Goal: Transaction & Acquisition: Purchase product/service

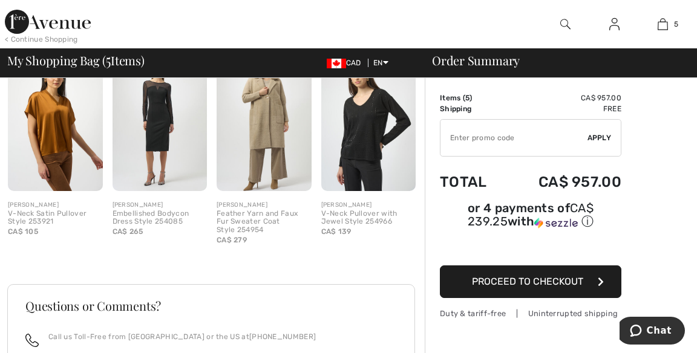
scroll to position [1050, 0]
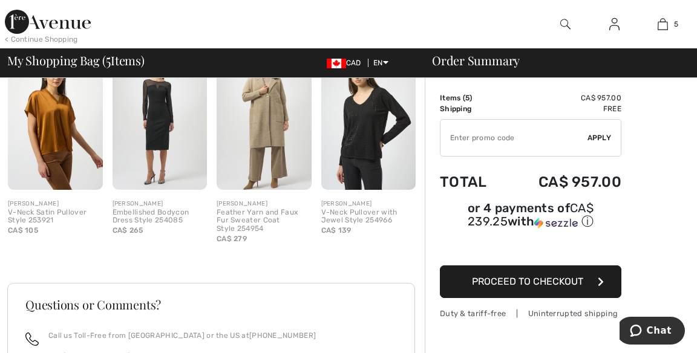
click at [276, 129] on img at bounding box center [264, 119] width 95 height 142
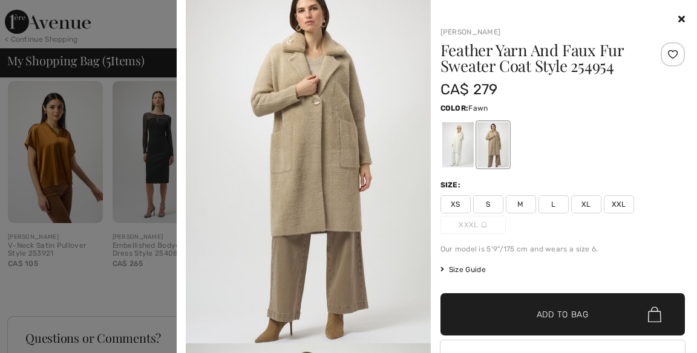
scroll to position [24, 0]
click at [677, 13] on div at bounding box center [563, 19] width 245 height 15
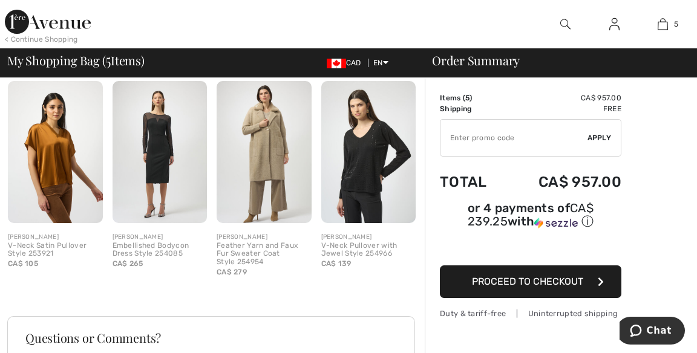
click at [666, 18] on img at bounding box center [663, 24] width 10 height 15
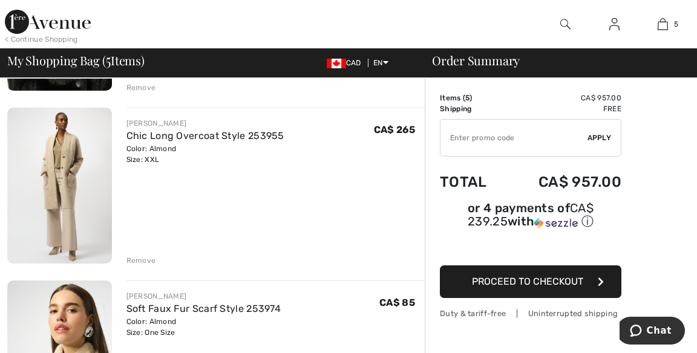
scroll to position [409, 0]
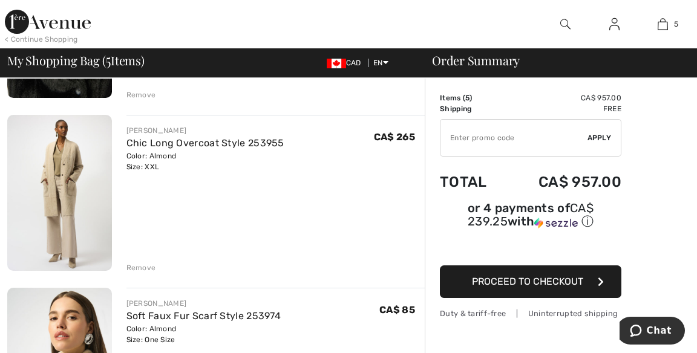
click at [144, 261] on div "Remove" at bounding box center [276, 266] width 299 height 13
click at [139, 265] on div "Remove" at bounding box center [142, 268] width 30 height 11
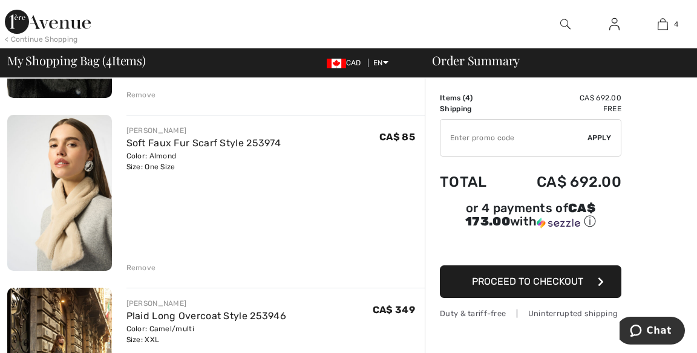
click at [142, 265] on div "Remove" at bounding box center [142, 268] width 30 height 11
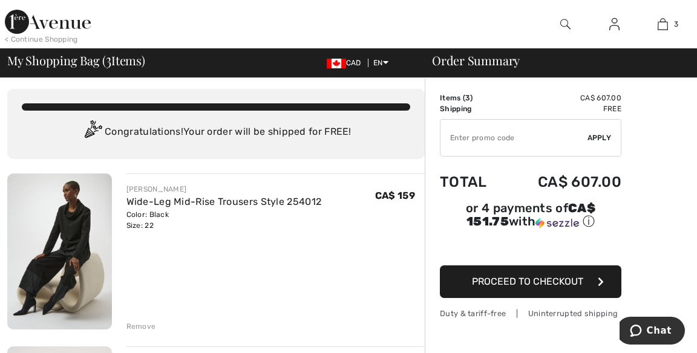
scroll to position [0, 0]
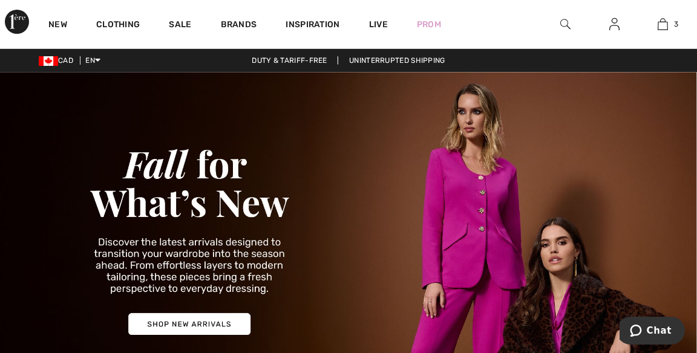
click at [666, 20] on img at bounding box center [663, 24] width 10 height 15
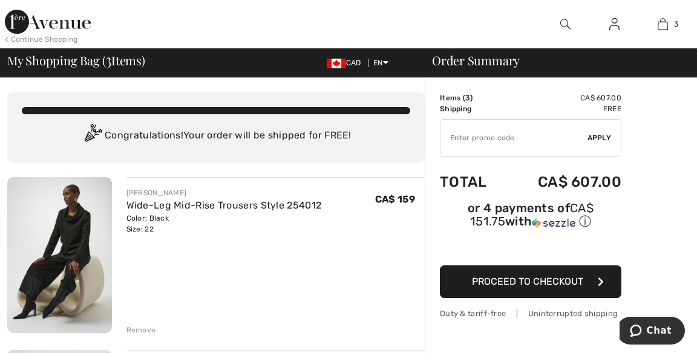
click at [59, 29] on img at bounding box center [48, 22] width 86 height 24
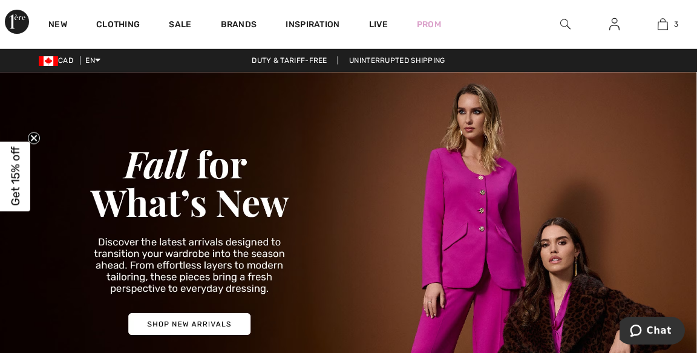
click at [238, 22] on link "Brands" at bounding box center [239, 25] width 36 height 13
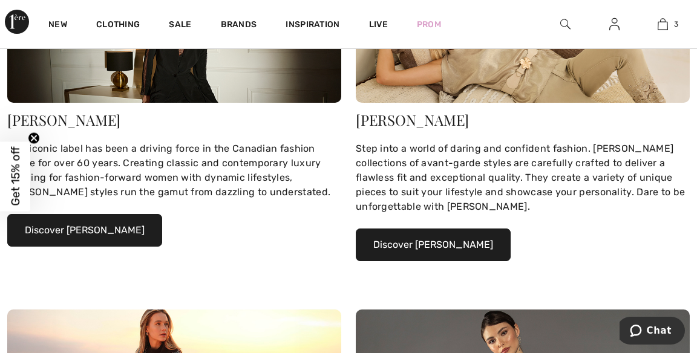
scroll to position [228, 0]
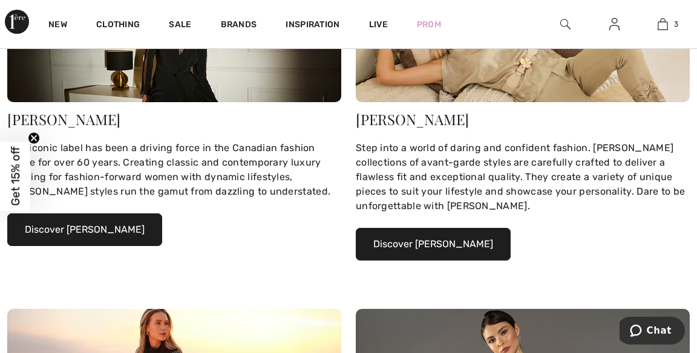
click at [112, 226] on button "Discover Joseph Ribkoff" at bounding box center [84, 230] width 155 height 33
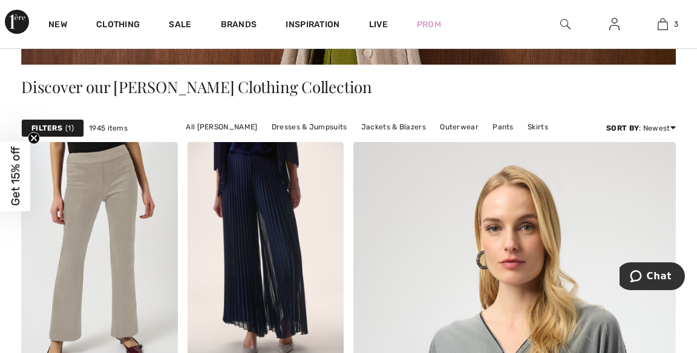
scroll to position [215, 0]
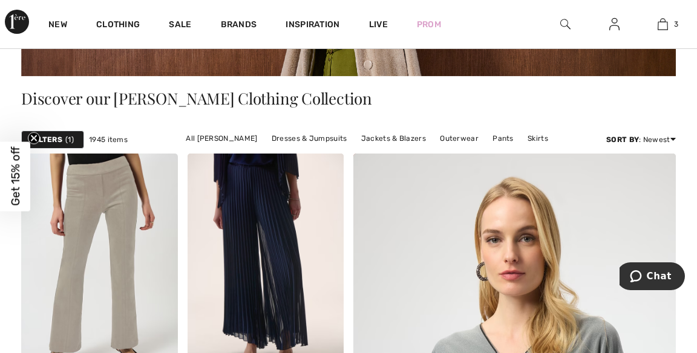
click at [225, 140] on link "All [PERSON_NAME]" at bounding box center [222, 139] width 84 height 16
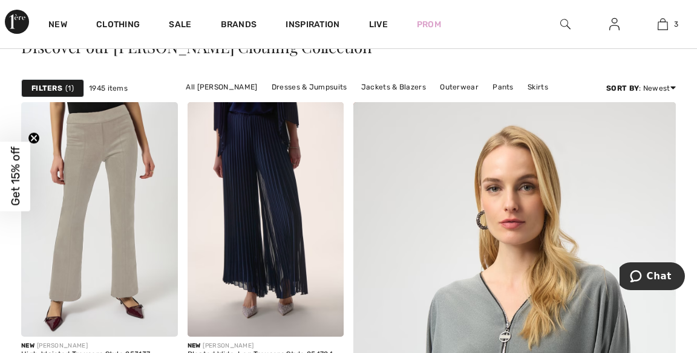
scroll to position [273, 0]
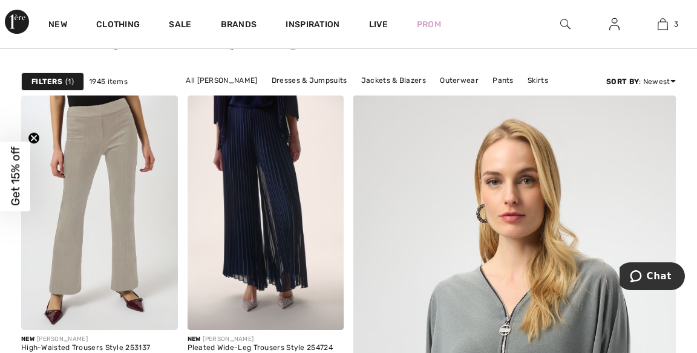
click at [229, 81] on link "All [PERSON_NAME]" at bounding box center [222, 81] width 84 height 16
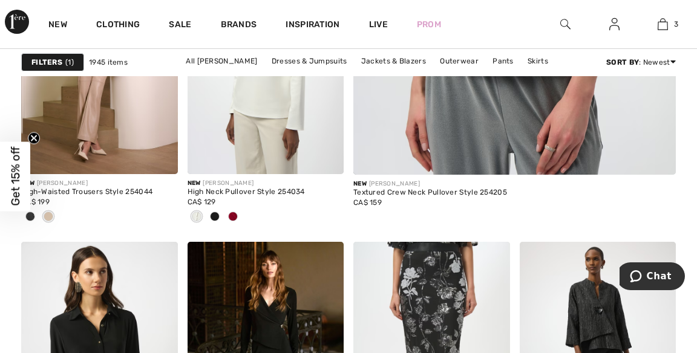
scroll to position [746, 0]
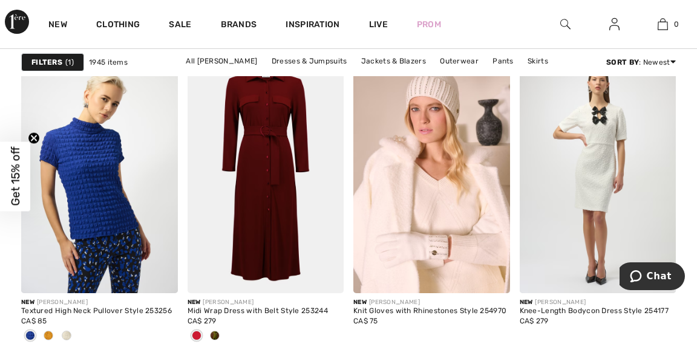
scroll to position [3302, 0]
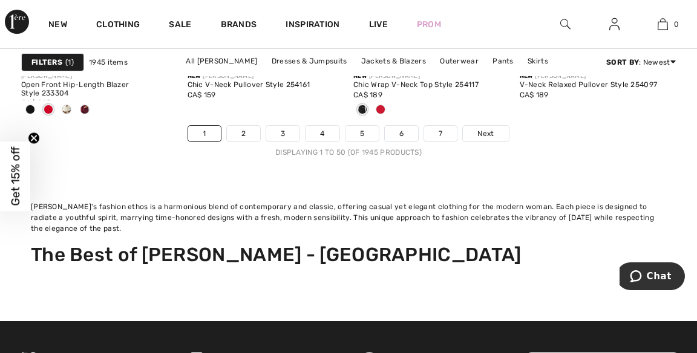
click at [499, 131] on link "Next" at bounding box center [485, 134] width 45 height 16
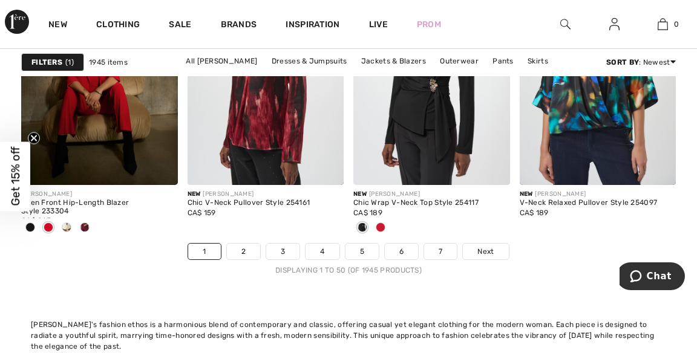
scroll to position [4722, 0]
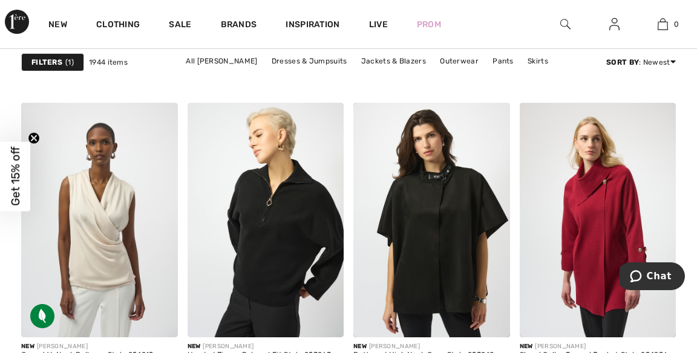
scroll to position [3251, 0]
click at [450, 219] on img at bounding box center [431, 220] width 157 height 235
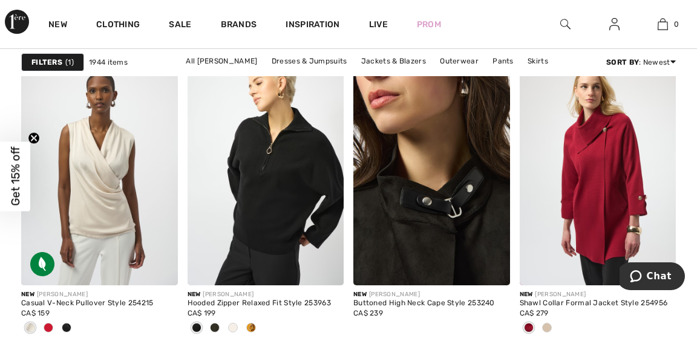
scroll to position [3309, 0]
